Goal: Transaction & Acquisition: Purchase product/service

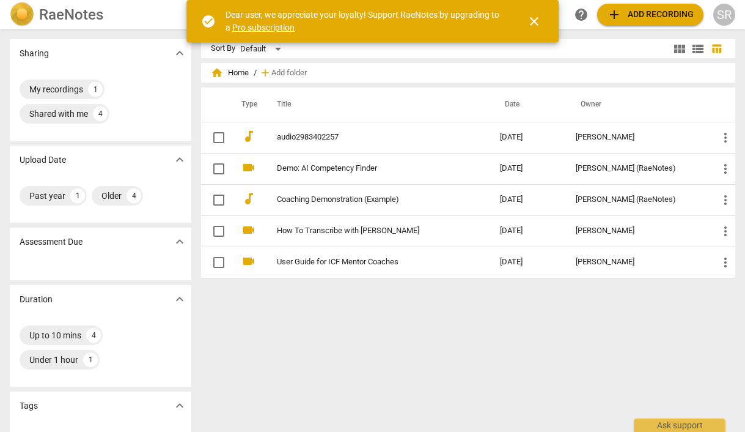
click at [535, 18] on span "close" at bounding box center [534, 21] width 15 height 15
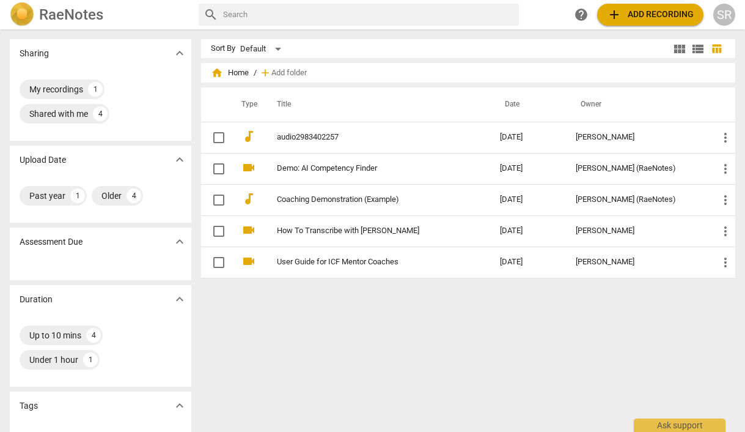
click at [613, 14] on span "add" at bounding box center [614, 14] width 15 height 15
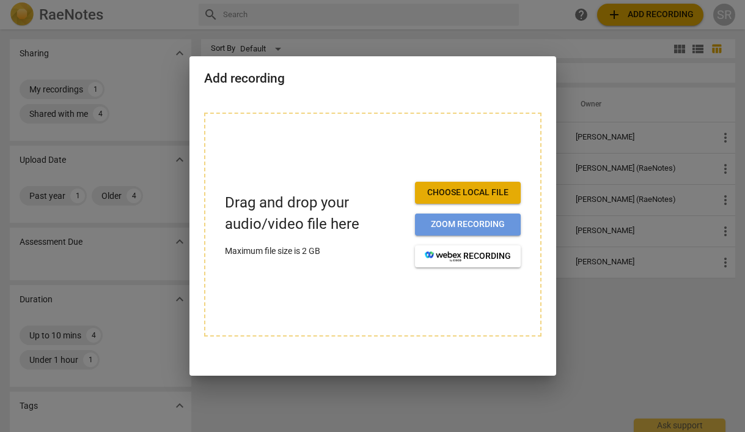
click at [496, 221] on span "Zoom recording" at bounding box center [468, 224] width 86 height 12
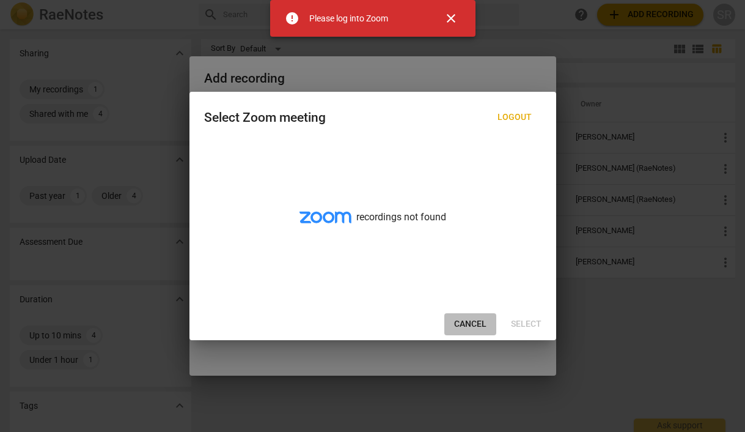
click at [466, 325] on span "Cancel" at bounding box center [470, 324] width 32 height 12
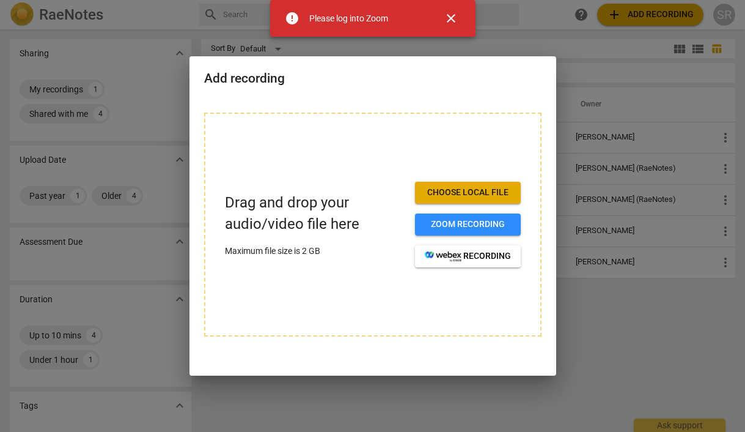
click at [489, 185] on button "Choose local file" at bounding box center [468, 193] width 106 height 22
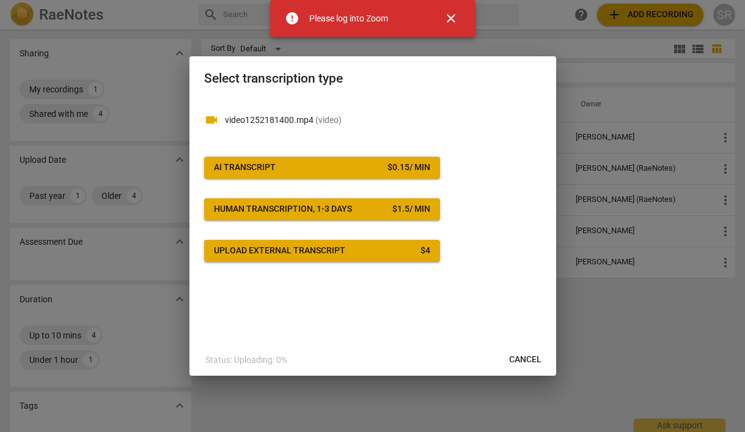
click at [672, 382] on div at bounding box center [372, 216] width 745 height 432
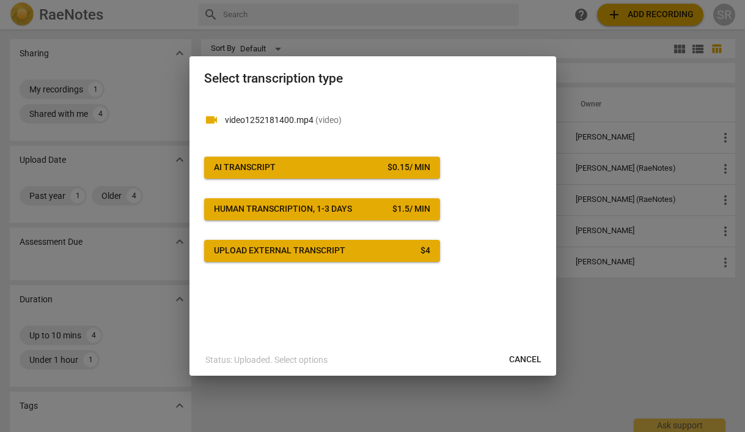
click at [531, 358] on span "Cancel" at bounding box center [525, 359] width 32 height 12
click at [522, 359] on span "Cancel" at bounding box center [525, 359] width 32 height 12
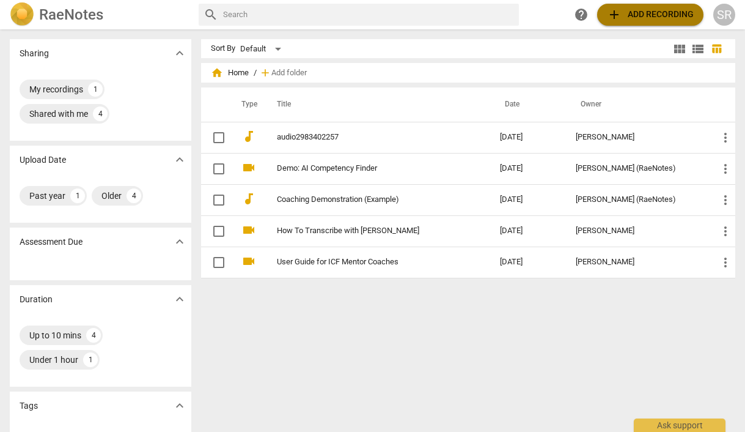
click at [630, 10] on span "add Add recording" at bounding box center [650, 14] width 87 height 15
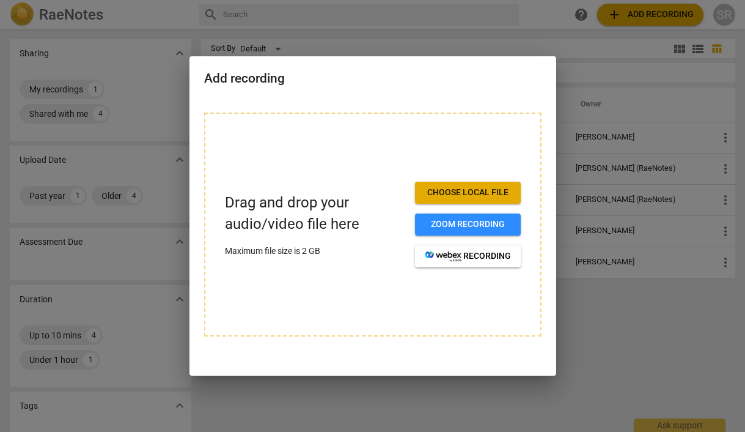
click at [446, 197] on span "Choose local file" at bounding box center [468, 192] width 86 height 12
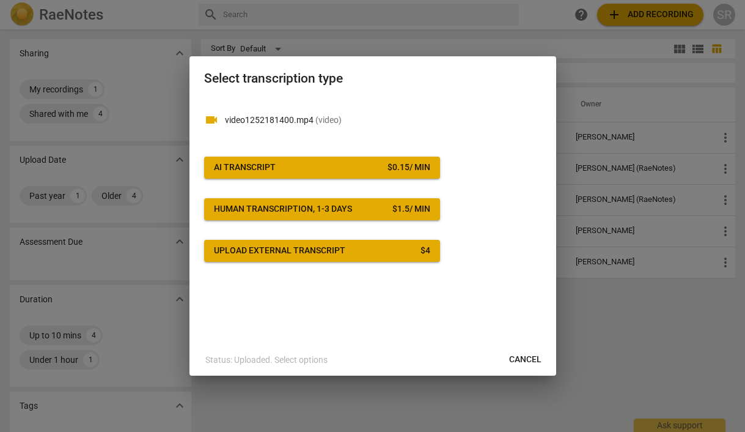
click at [333, 215] on div "Human transcription, 1-3 days" at bounding box center [283, 209] width 138 height 12
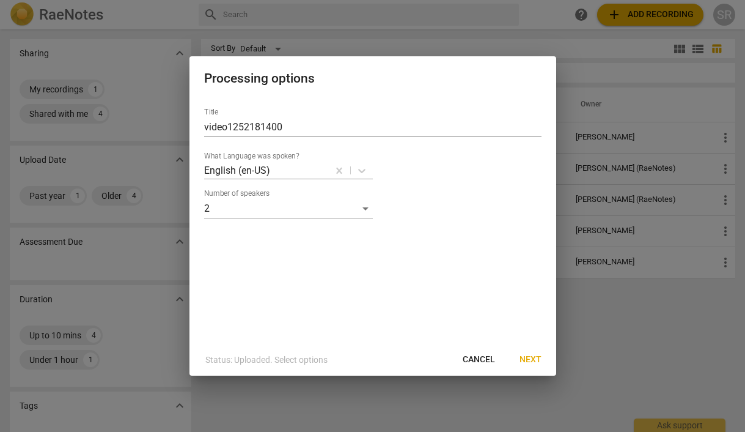
click at [530, 359] on span "Next" at bounding box center [531, 359] width 22 height 12
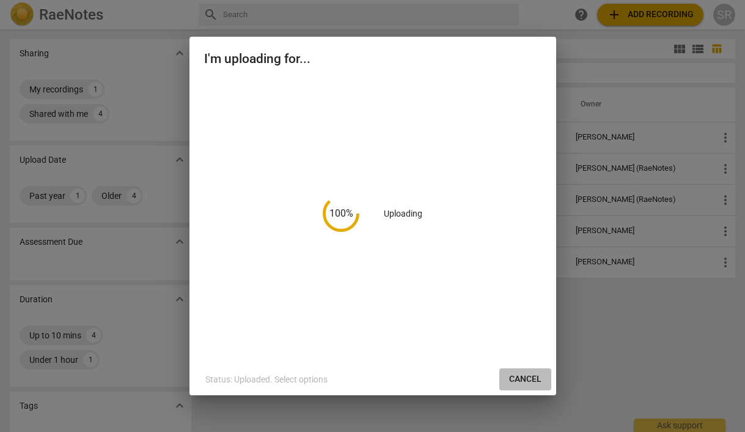
click at [524, 378] on span "Cancel" at bounding box center [525, 379] width 32 height 12
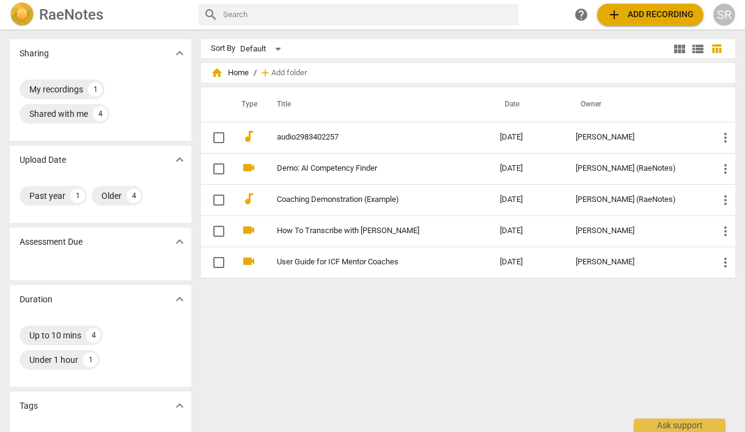
click at [620, 11] on span "add" at bounding box center [614, 14] width 15 height 15
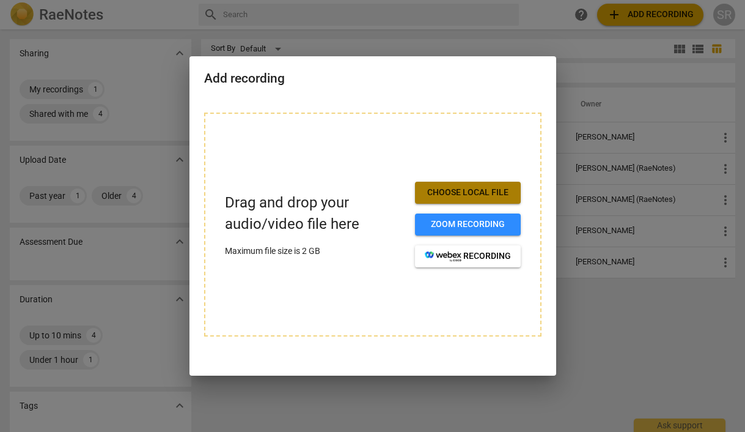
click at [469, 188] on span "Choose local file" at bounding box center [468, 192] width 86 height 12
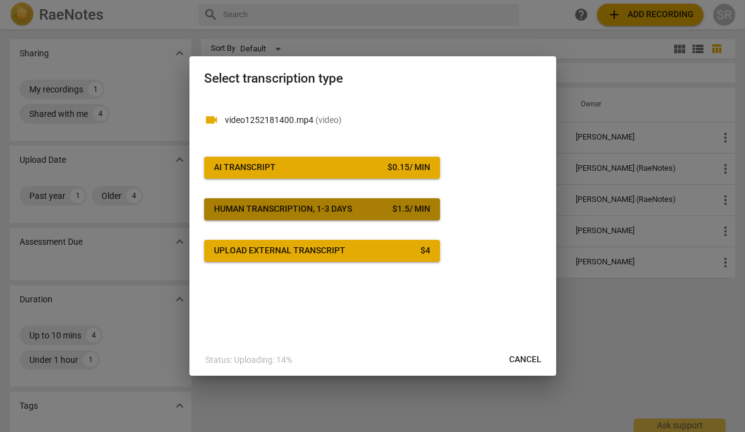
click at [309, 212] on div "Human transcription, 1-3 days" at bounding box center [283, 209] width 138 height 12
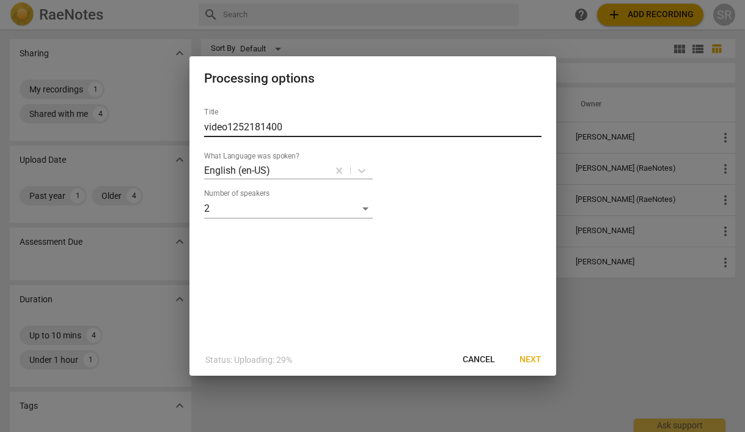
click at [275, 125] on input "video1252181400" at bounding box center [372, 127] width 337 height 20
type input "P"
type input "Stephanie and Tracy Coaching"
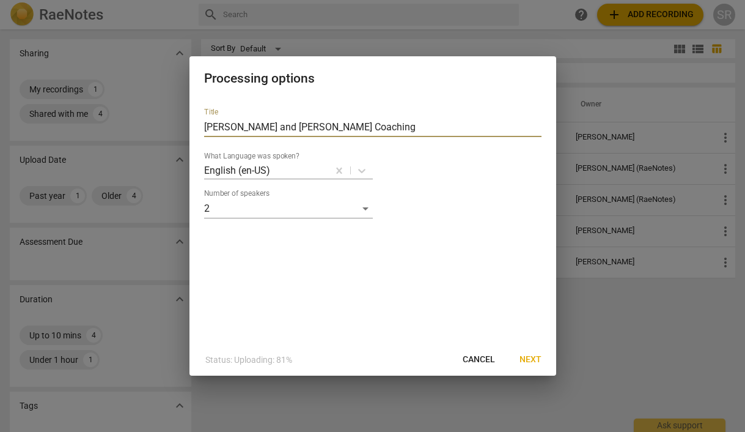
click at [524, 350] on button "Next" at bounding box center [531, 359] width 42 height 22
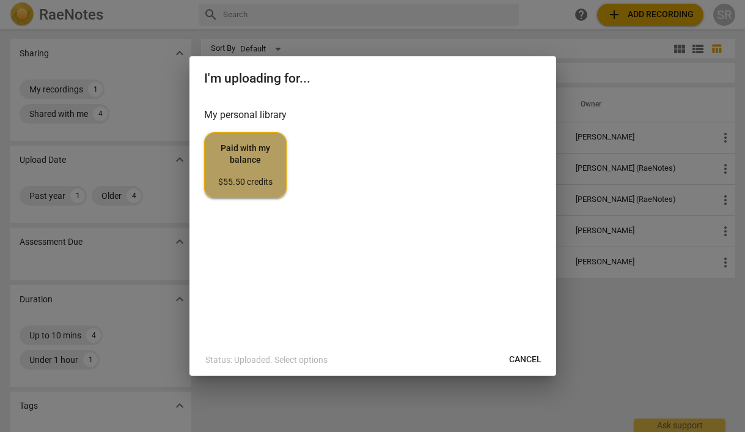
click at [246, 164] on span "Paid with my balance $55.50 credits" at bounding box center [246, 165] width 62 height 46
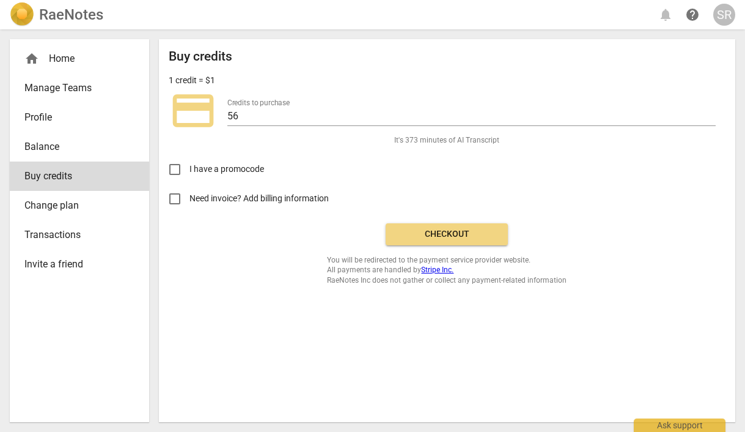
click at [277, 205] on label "Need invoice? Add billing information" at bounding box center [438, 198] width 556 height 29
click at [189, 205] on input "Need invoice? Add billing information" at bounding box center [174, 198] width 29 height 29
checkbox input "true"
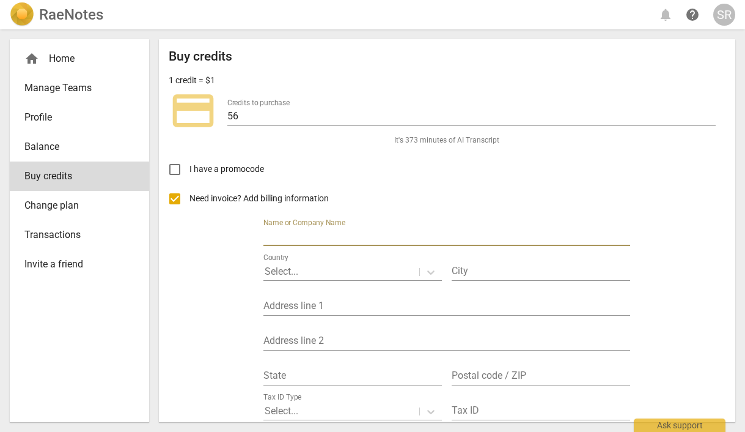
click at [320, 237] on input "text" at bounding box center [446, 237] width 367 height 18
click at [321, 238] on input "text" at bounding box center [446, 237] width 367 height 18
type input "[PERSON_NAME]"
click at [329, 265] on div at bounding box center [341, 272] width 153 height 14
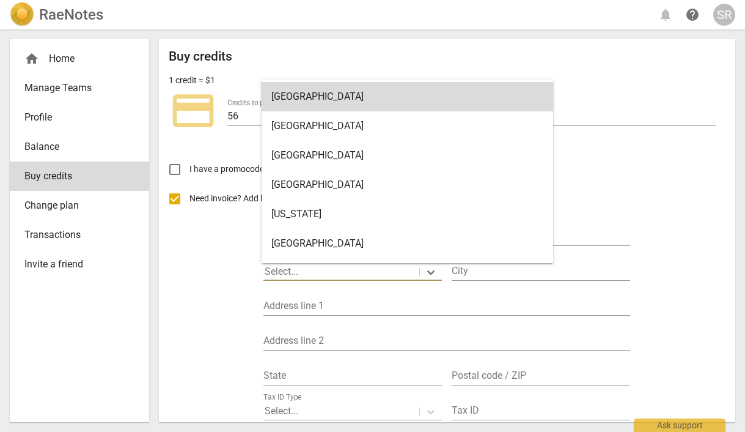
click at [329, 265] on div at bounding box center [341, 272] width 153 height 14
type input "uni"
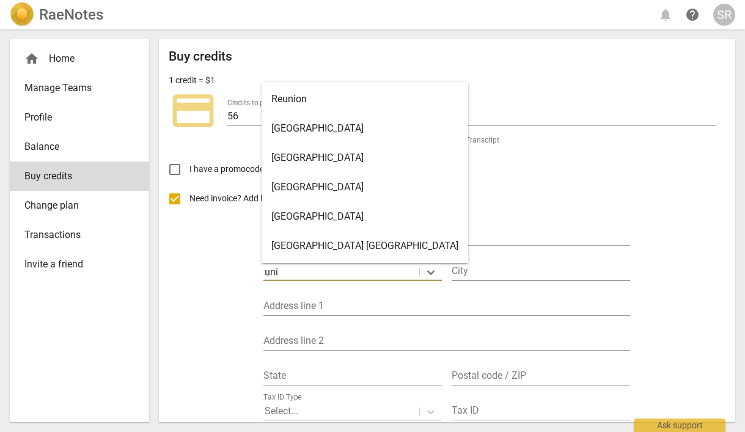
click at [329, 212] on div "United States" at bounding box center [365, 216] width 207 height 29
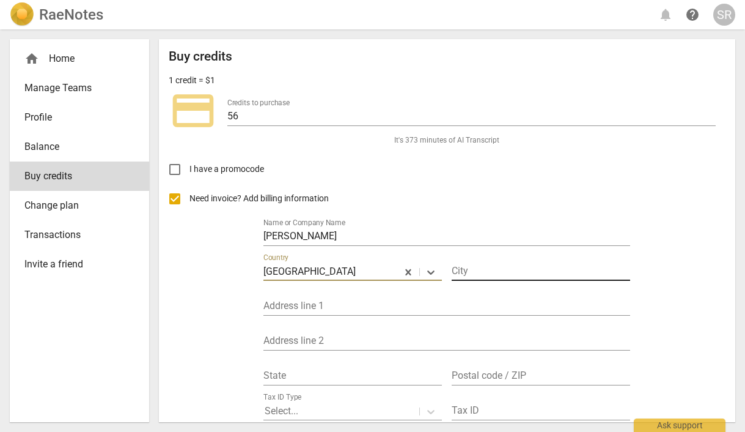
click at [488, 273] on input "text" at bounding box center [541, 272] width 178 height 18
type input "Littleton"
type input "2 Foss Pl"
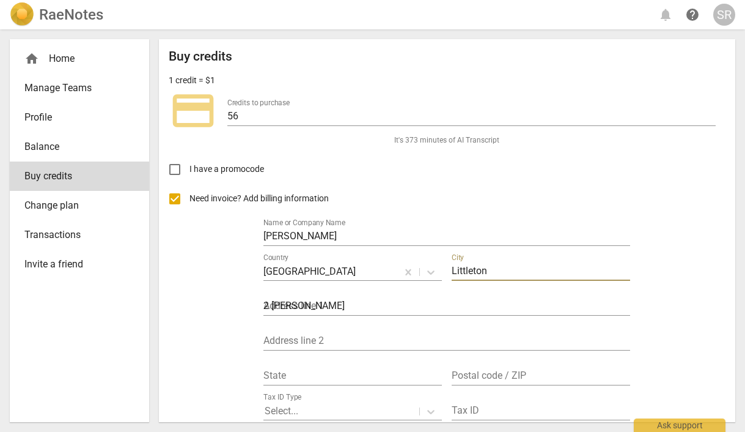
type input "Massachusetts"
type input "01460"
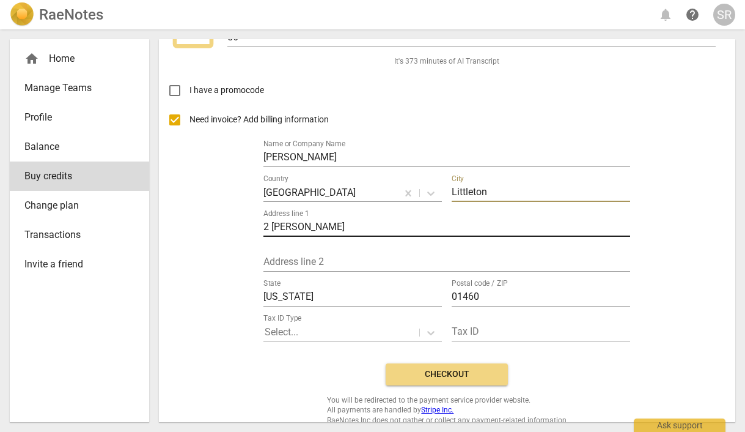
scroll to position [92, 0]
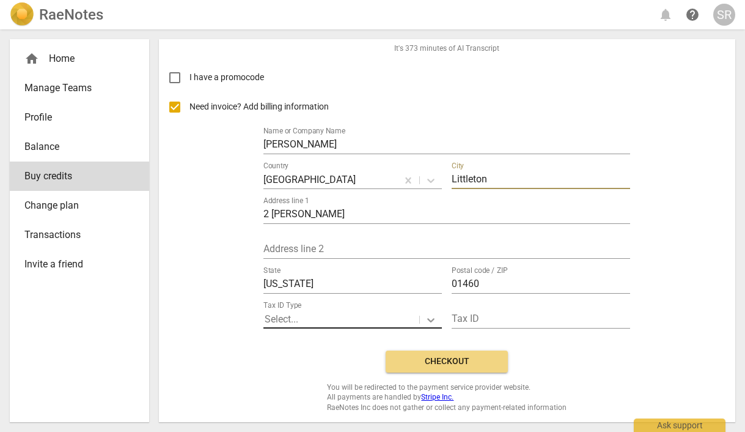
click at [427, 317] on icon at bounding box center [431, 320] width 12 height 12
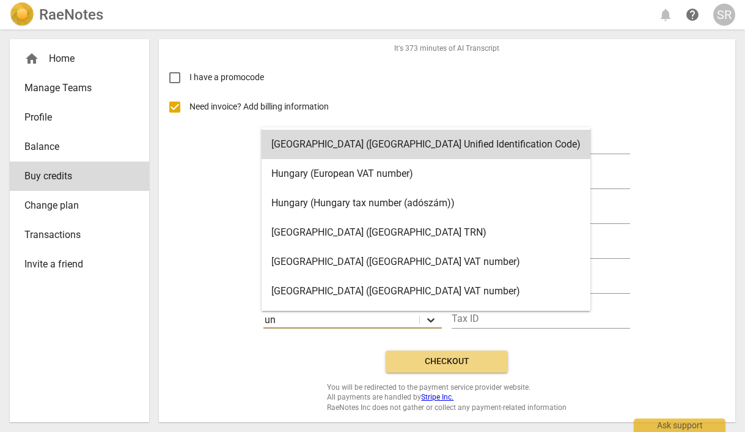
type input "uni"
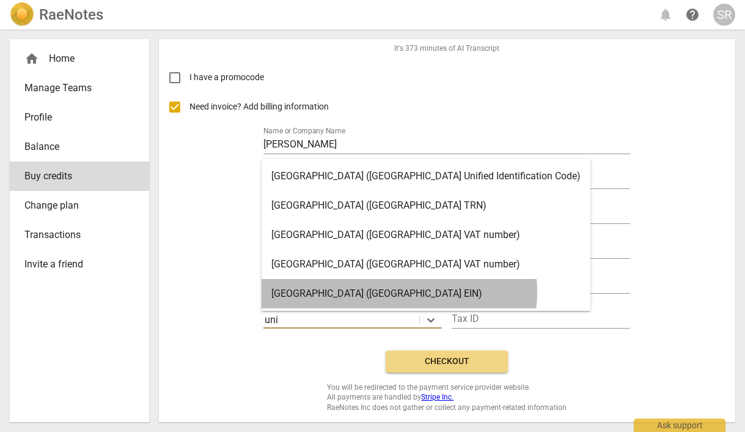
click at [399, 292] on div "United States (United States EIN)" at bounding box center [426, 293] width 329 height 29
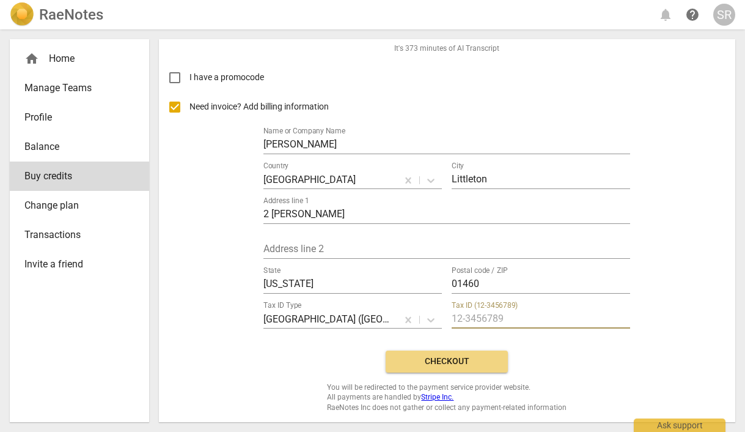
click at [477, 318] on input "text" at bounding box center [541, 320] width 178 height 18
click at [501, 317] on input "text" at bounding box center [541, 320] width 178 height 18
type input "92-0358691"
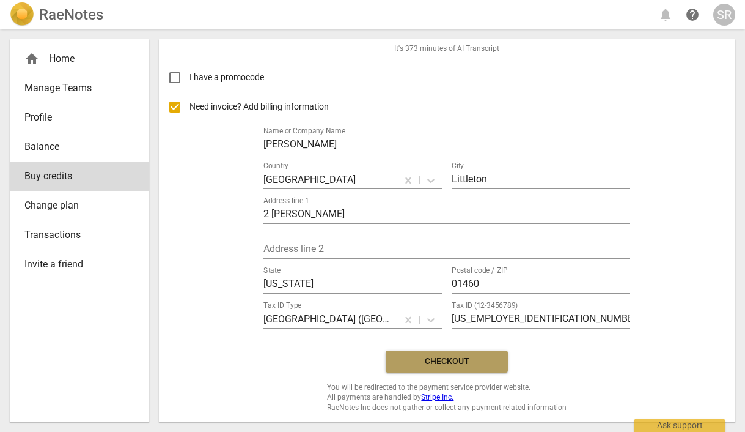
click at [431, 355] on span "Checkout" at bounding box center [446, 361] width 103 height 12
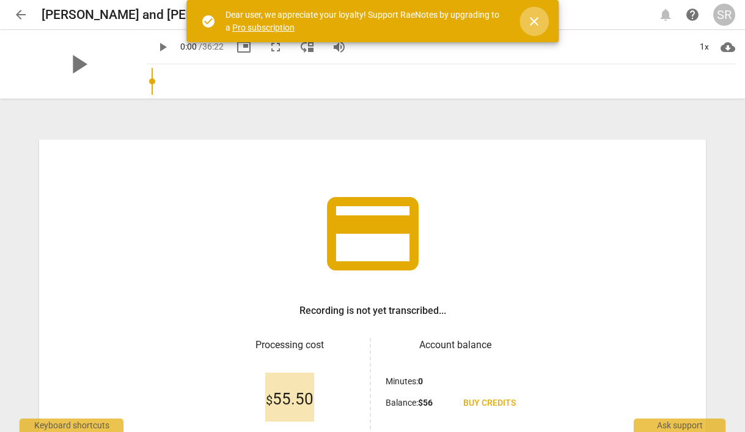
click at [535, 24] on span "close" at bounding box center [534, 21] width 15 height 15
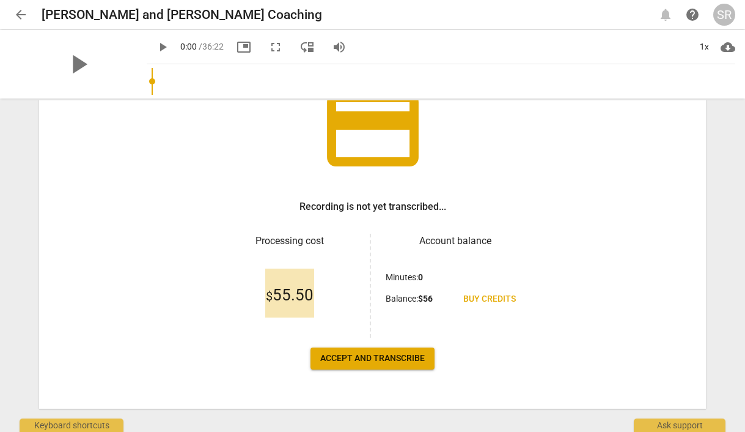
scroll to position [120, 0]
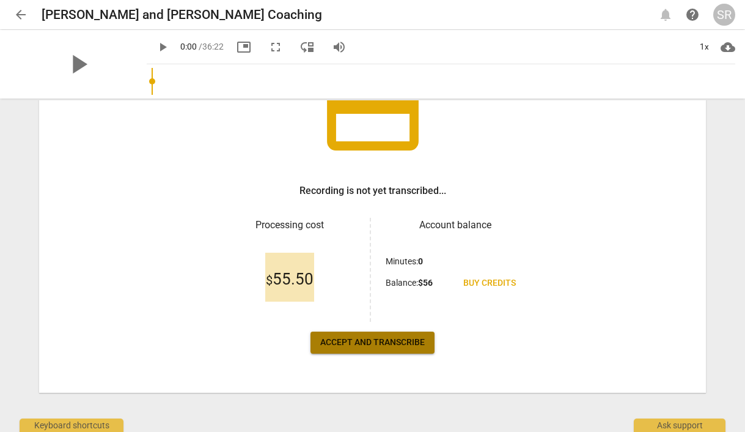
click at [382, 346] on span "Accept and transcribe" at bounding box center [372, 342] width 105 height 12
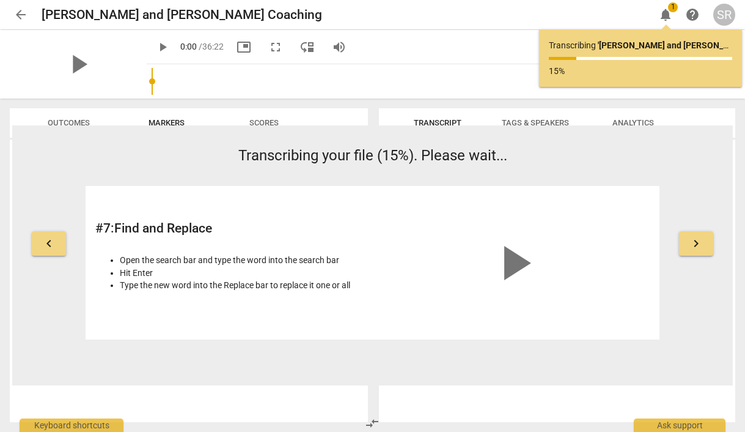
click at [666, 15] on span "notifications" at bounding box center [665, 14] width 15 height 15
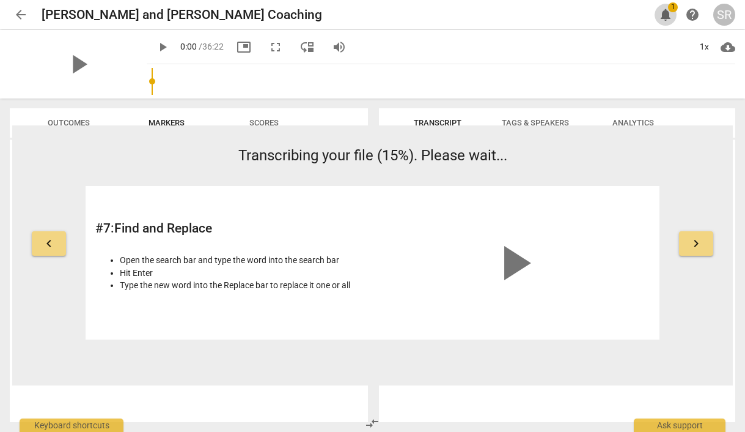
click at [666, 15] on span "notifications" at bounding box center [665, 14] width 15 height 15
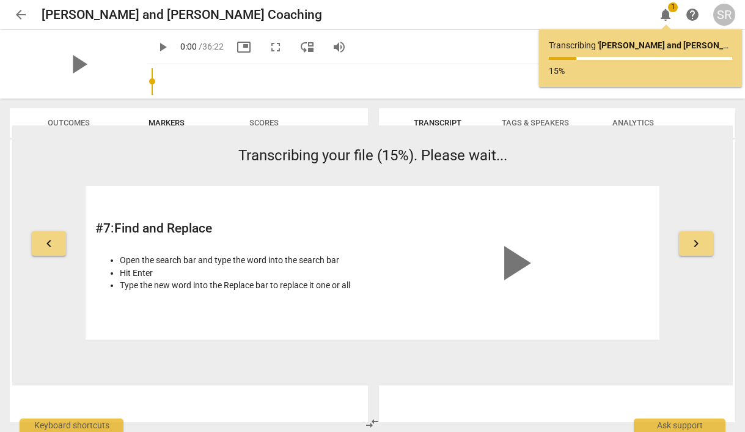
click at [666, 15] on span "notifications" at bounding box center [665, 14] width 15 height 15
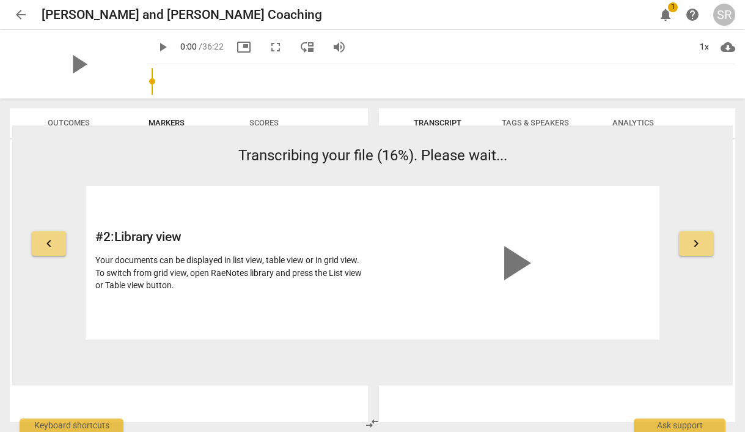
click at [664, 18] on span "notifications" at bounding box center [665, 14] width 15 height 15
